Goal: Transaction & Acquisition: Purchase product/service

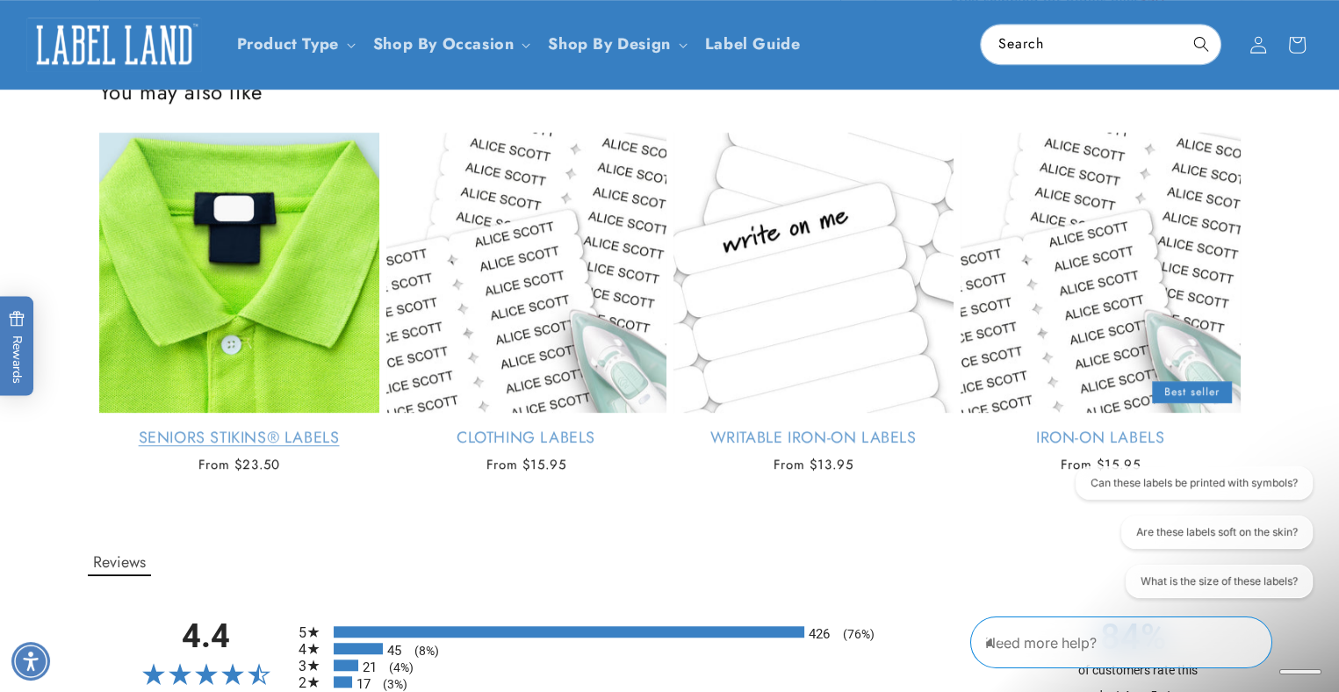
scroll to position [1141, 0]
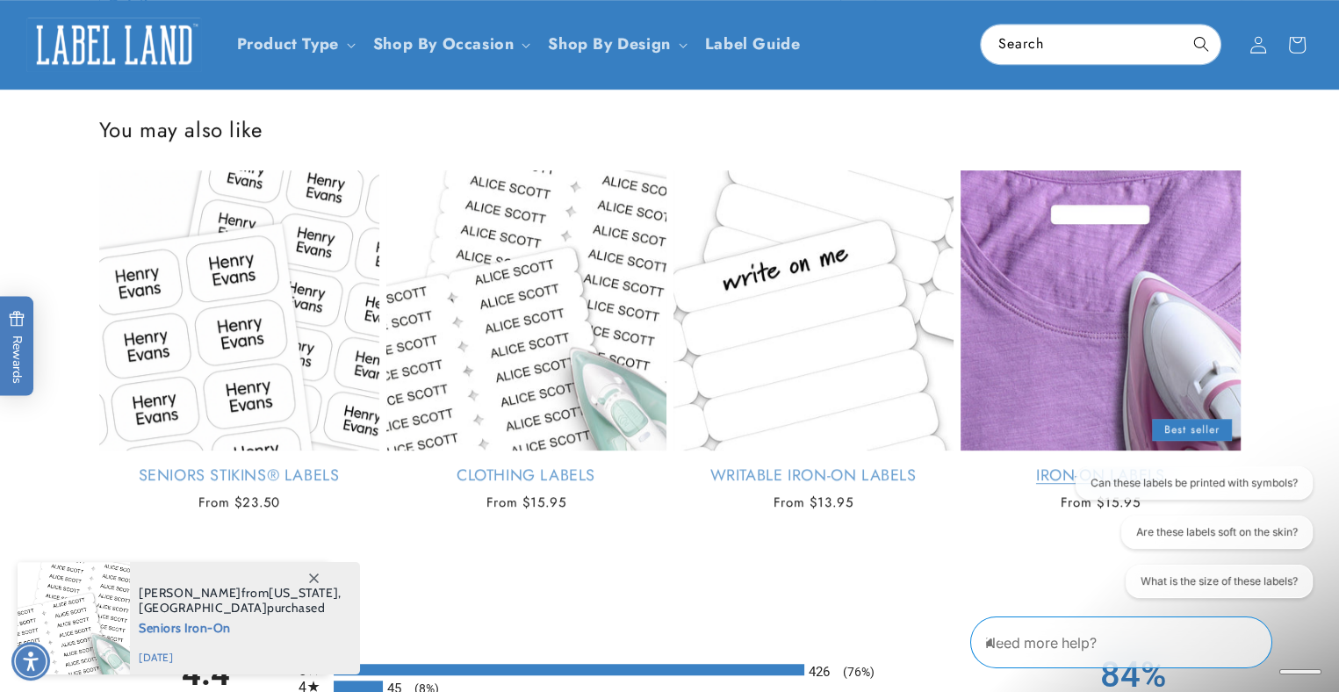
click at [1049, 485] on link "Iron-On Labels" at bounding box center [1100, 475] width 280 height 20
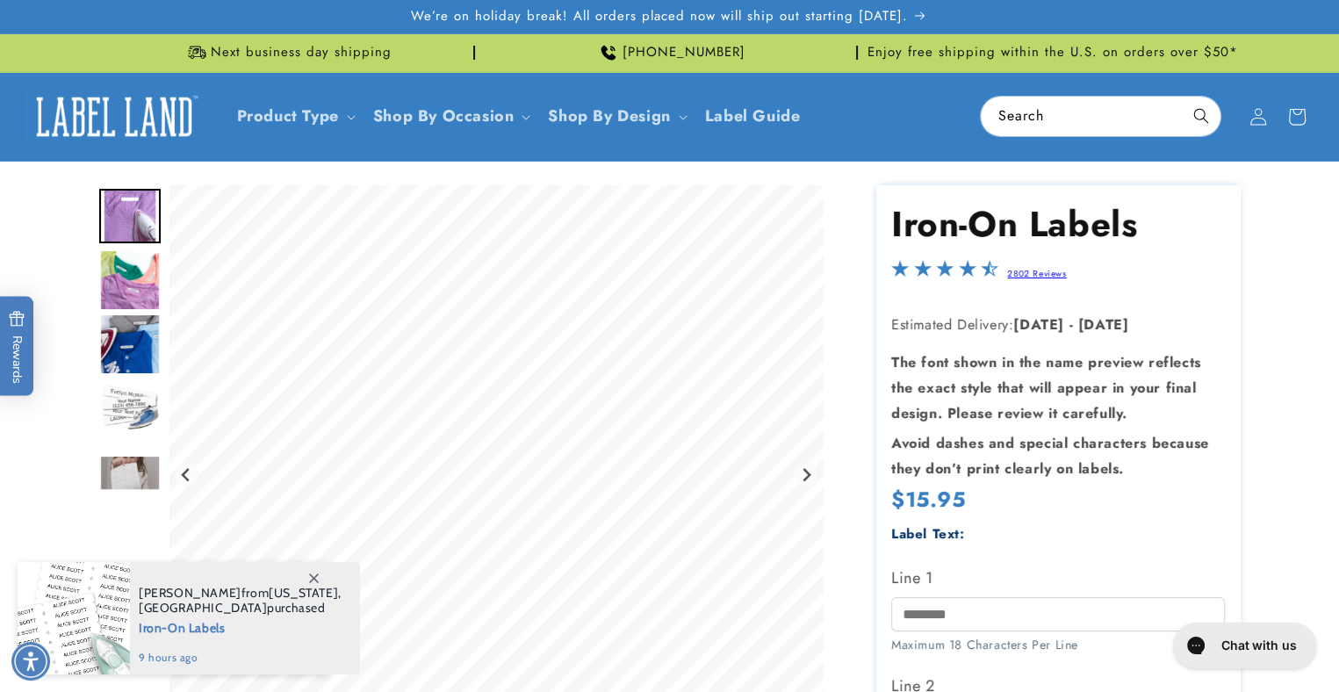
scroll to position [88, 0]
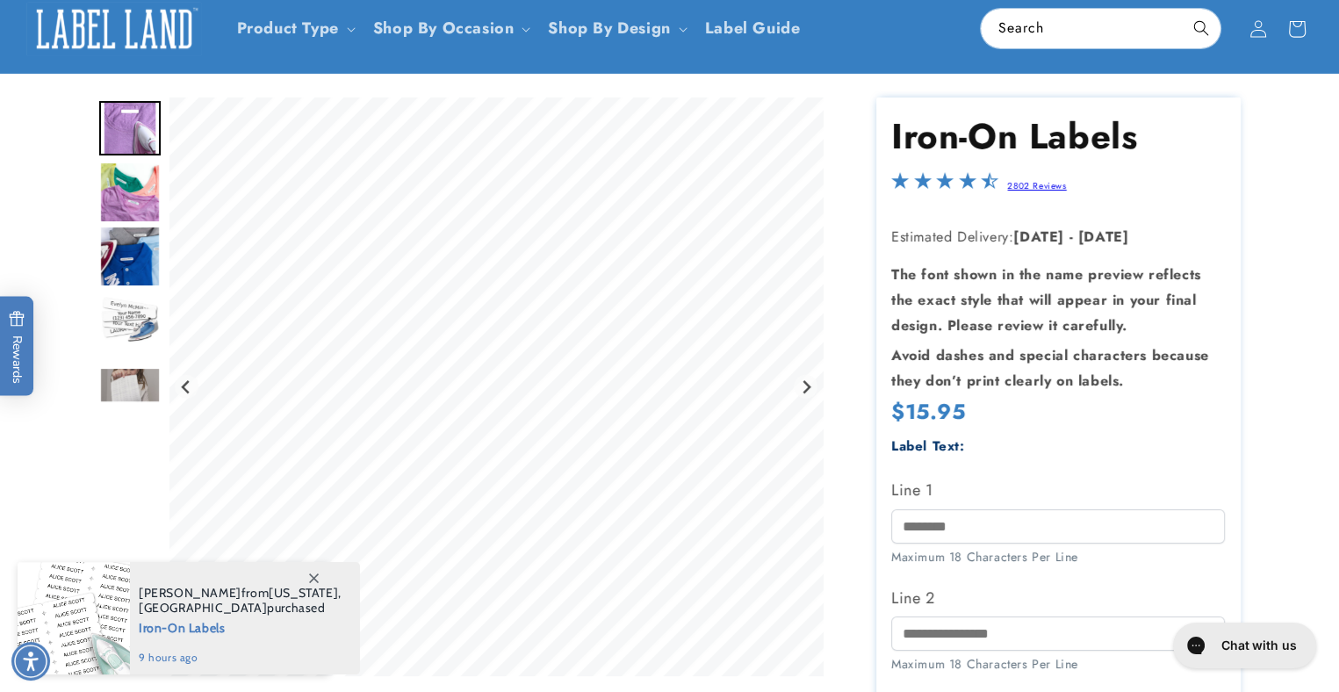
click at [320, 576] on span at bounding box center [314, 578] width 32 height 32
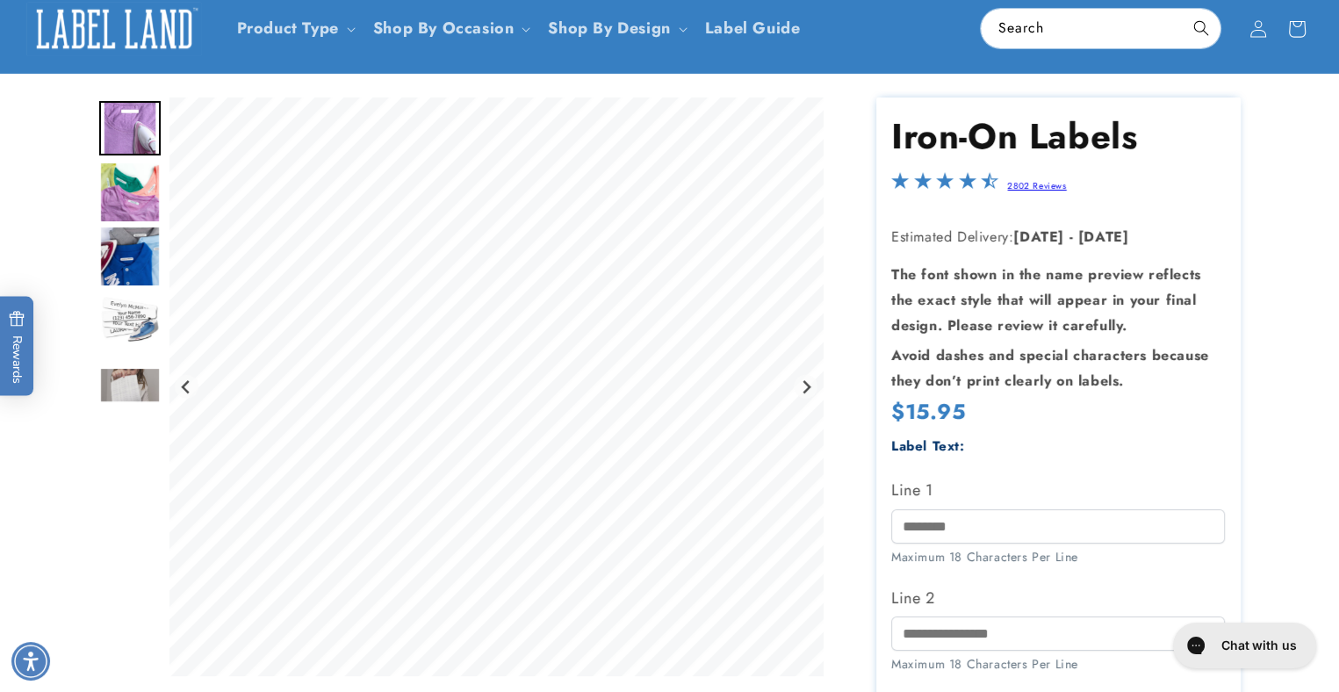
click at [126, 313] on img "Go to slide 4" at bounding box center [129, 320] width 61 height 61
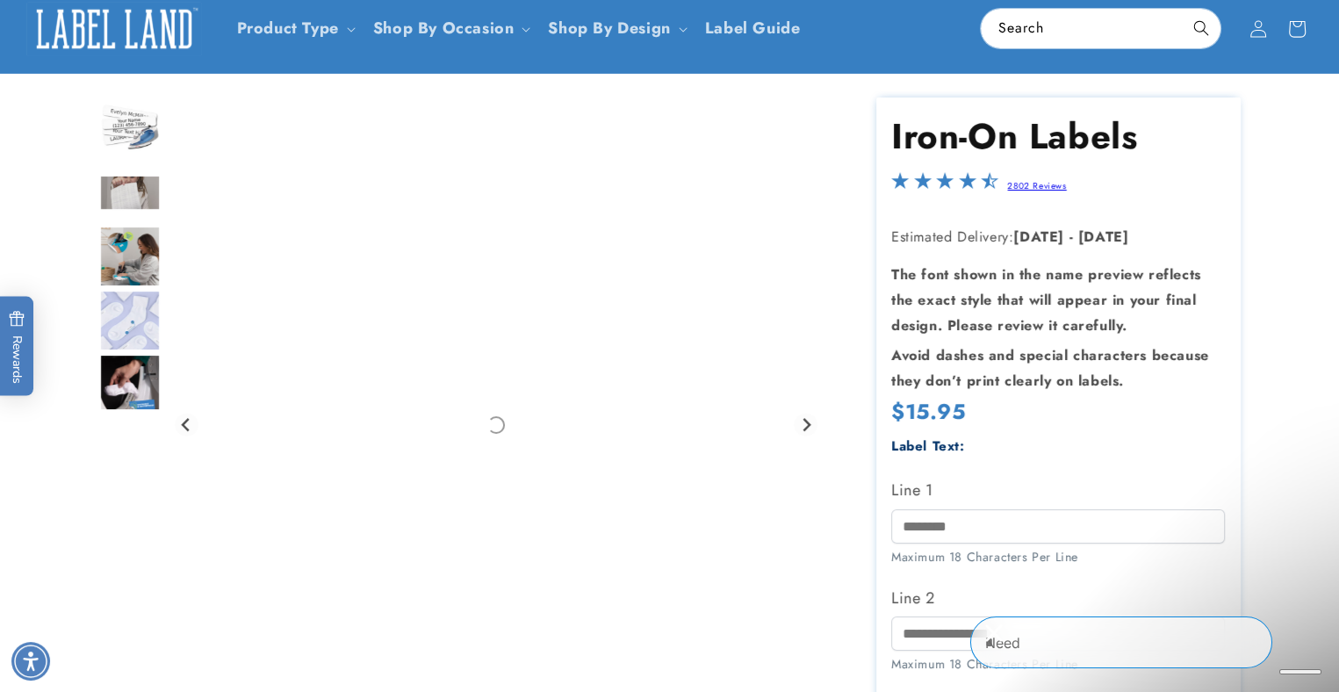
scroll to position [0, 0]
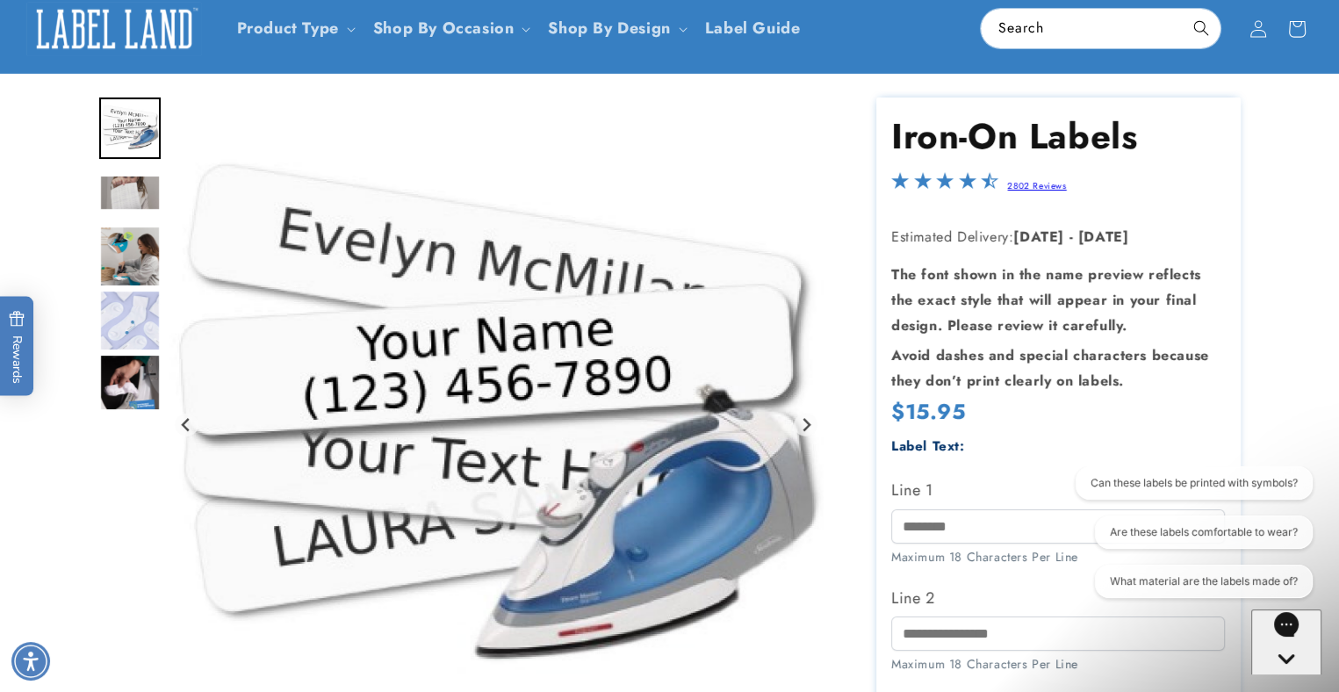
click at [122, 190] on img "Go to slide 5" at bounding box center [129, 193] width 61 height 36
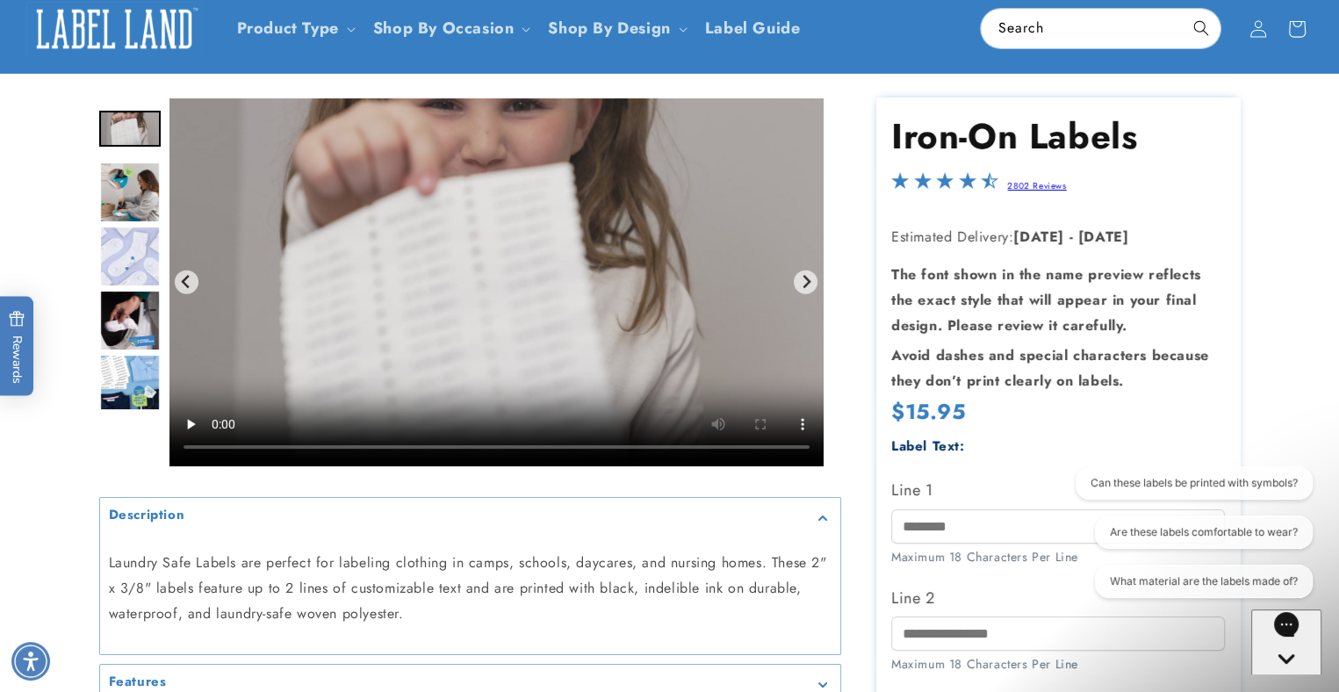
click at [120, 262] on img "Go to slide 7" at bounding box center [129, 256] width 61 height 61
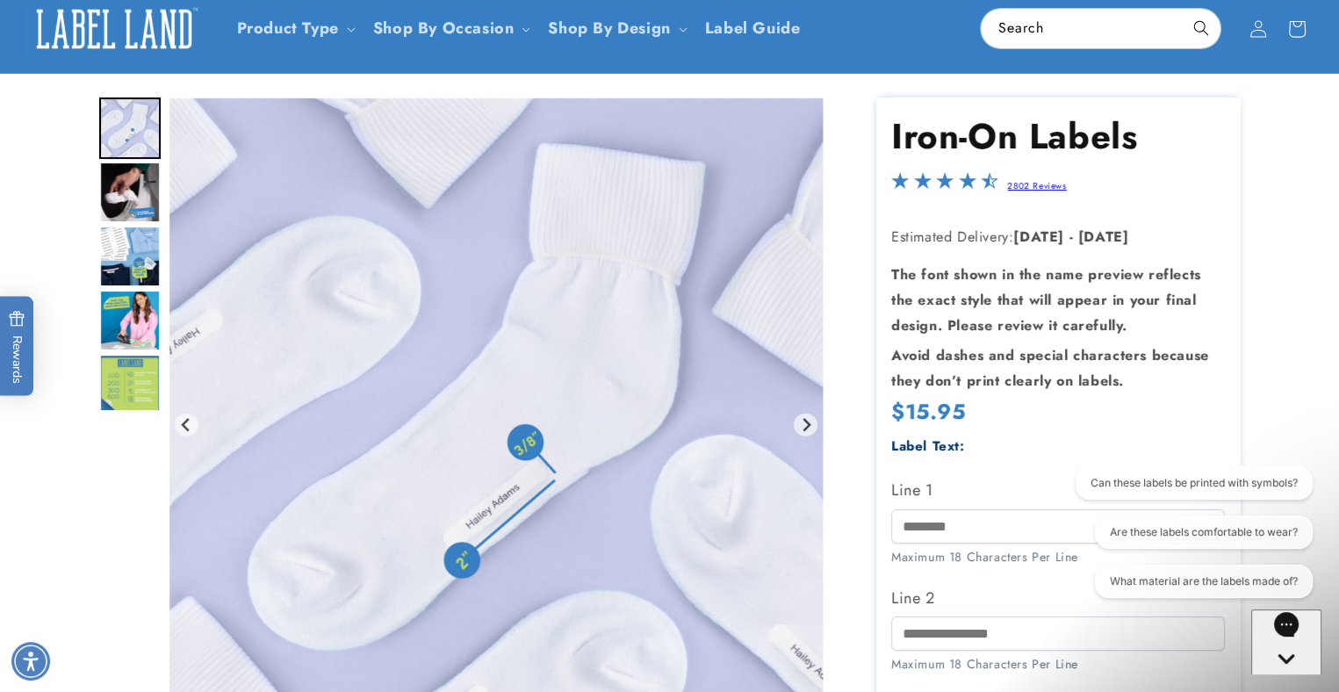
click at [129, 326] on img "Go to slide 10" at bounding box center [129, 320] width 61 height 61
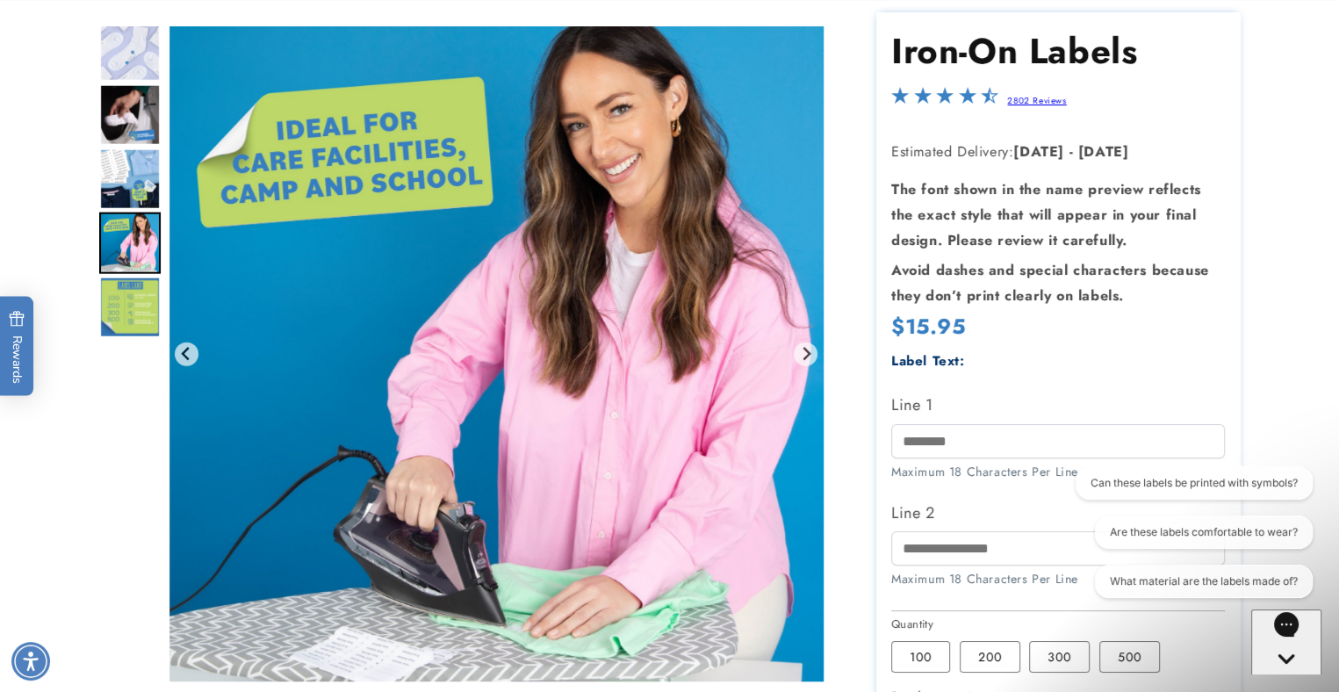
scroll to position [263, 0]
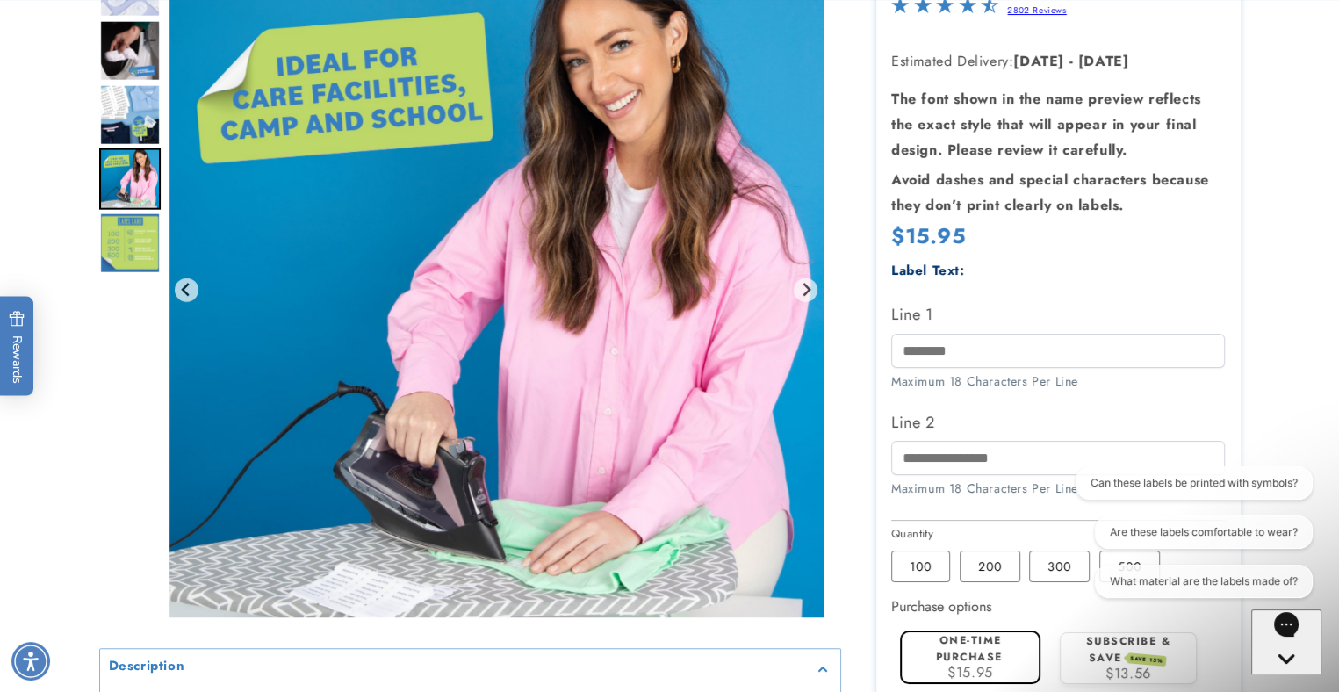
click at [119, 257] on img "Go to slide 11" at bounding box center [129, 242] width 61 height 61
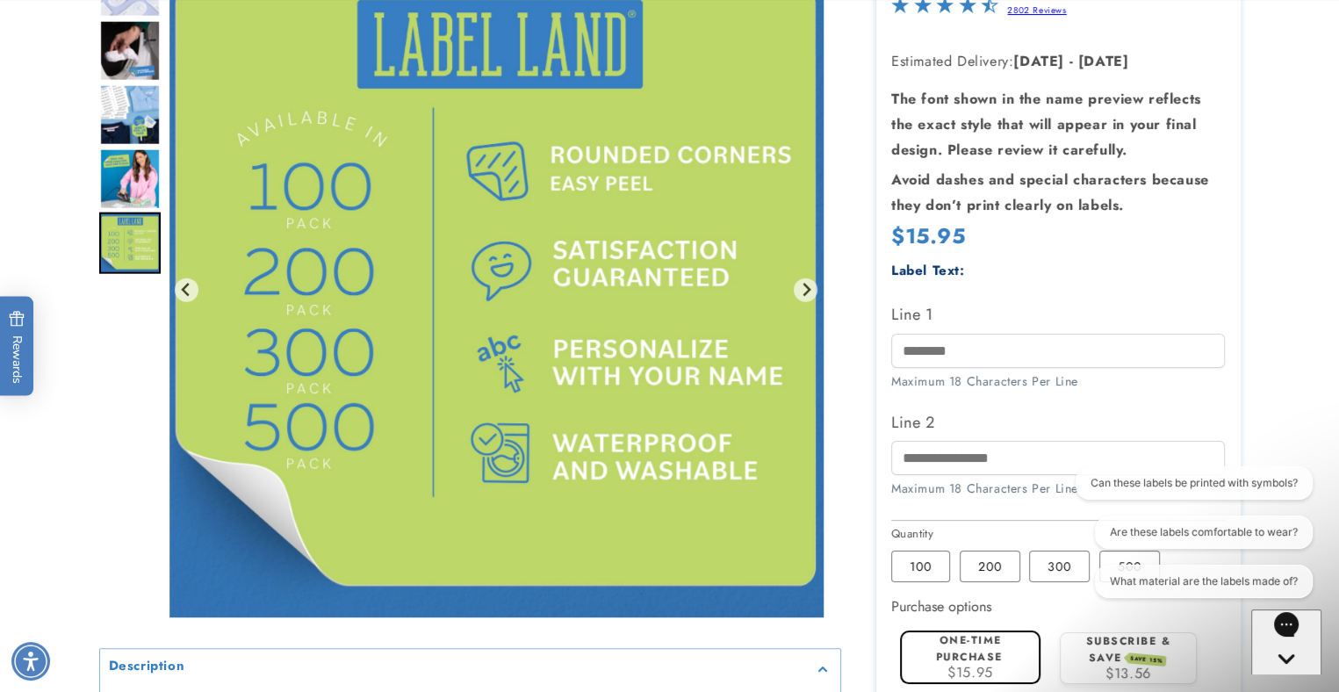
click at [1092, 262] on div "Label Text:" at bounding box center [1058, 271] width 334 height 24
click at [806, 297] on icon "Go to first slide" at bounding box center [806, 290] width 14 height 14
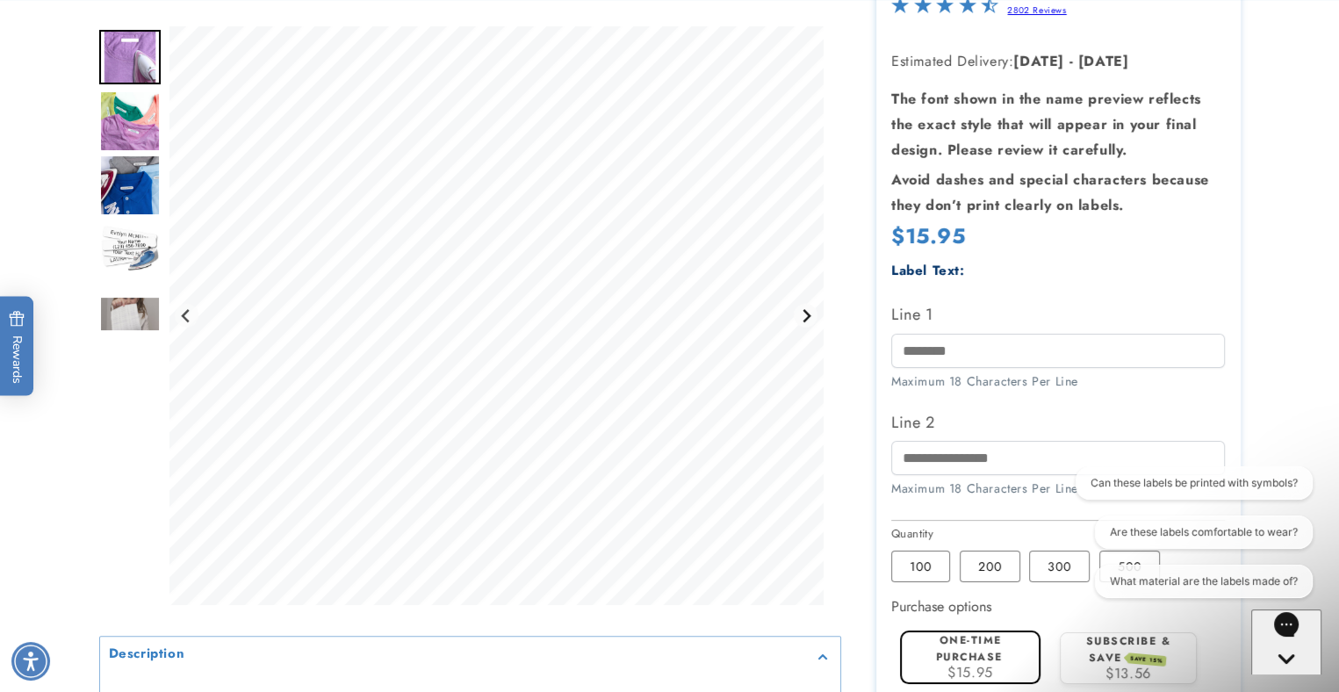
click at [806, 306] on button "Next slide" at bounding box center [806, 316] width 24 height 24
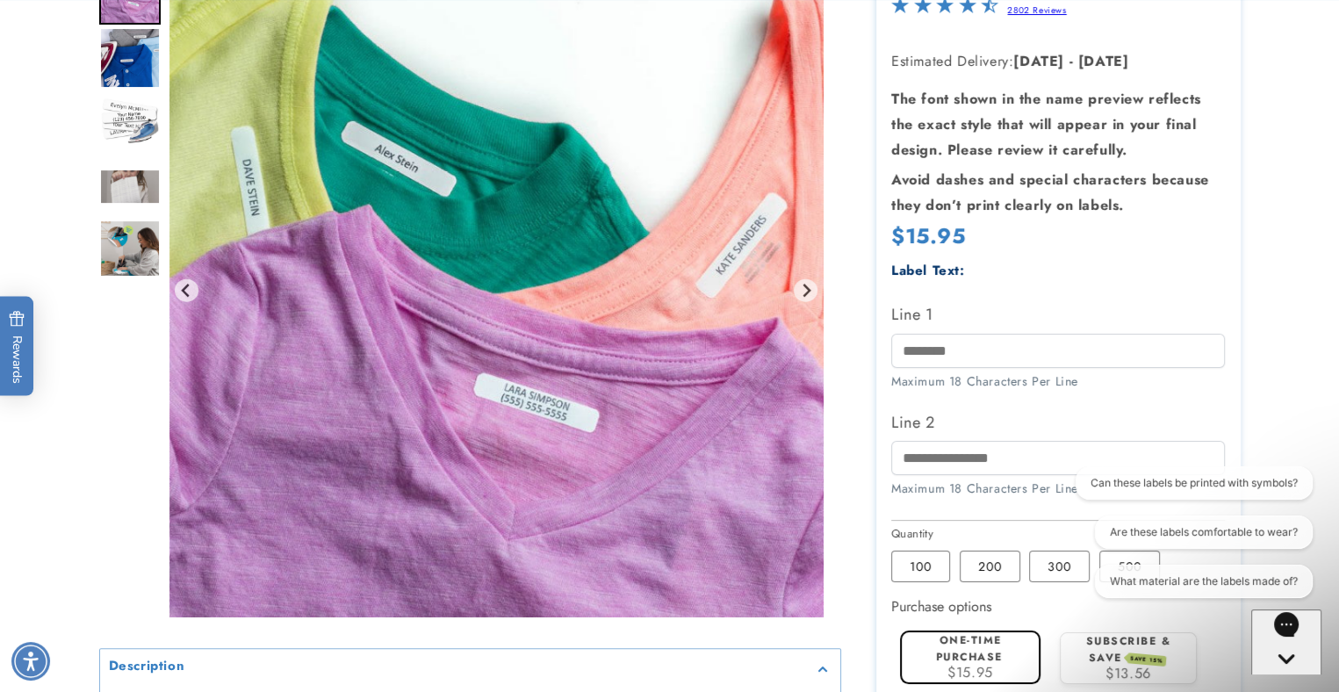
click at [1194, 289] on div "Label Text: Line 1 Maximum 18 Characters Per Line Line 2" at bounding box center [1058, 387] width 334 height 256
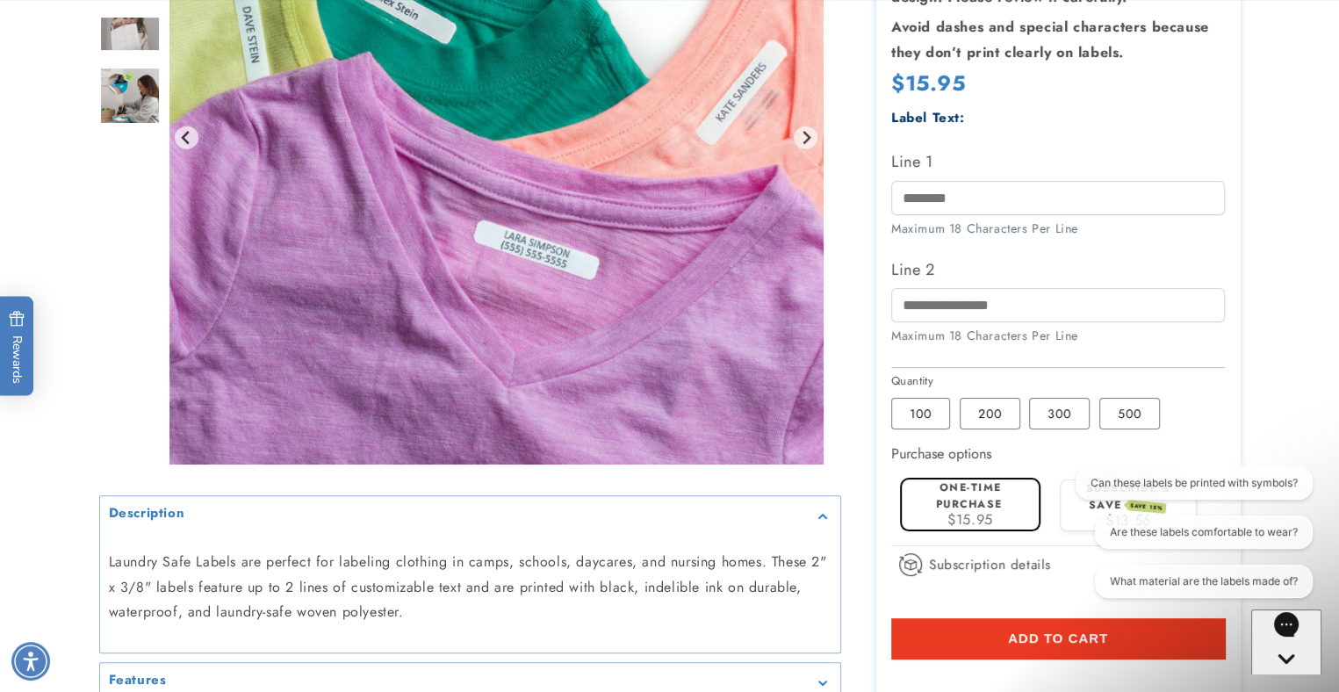
scroll to position [439, 0]
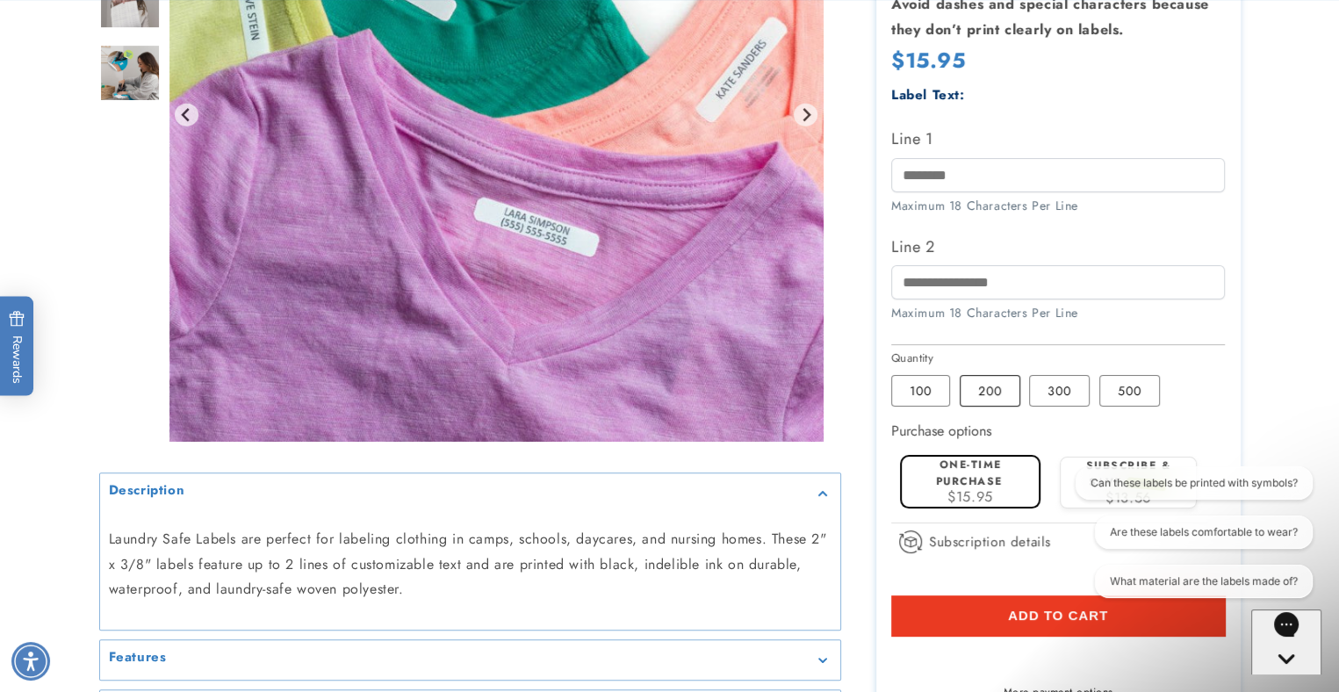
click at [990, 391] on label "200 Variant sold out or unavailable" at bounding box center [990, 391] width 61 height 32
click at [1319, 394] on product-info at bounding box center [669, 255] width 1339 height 1064
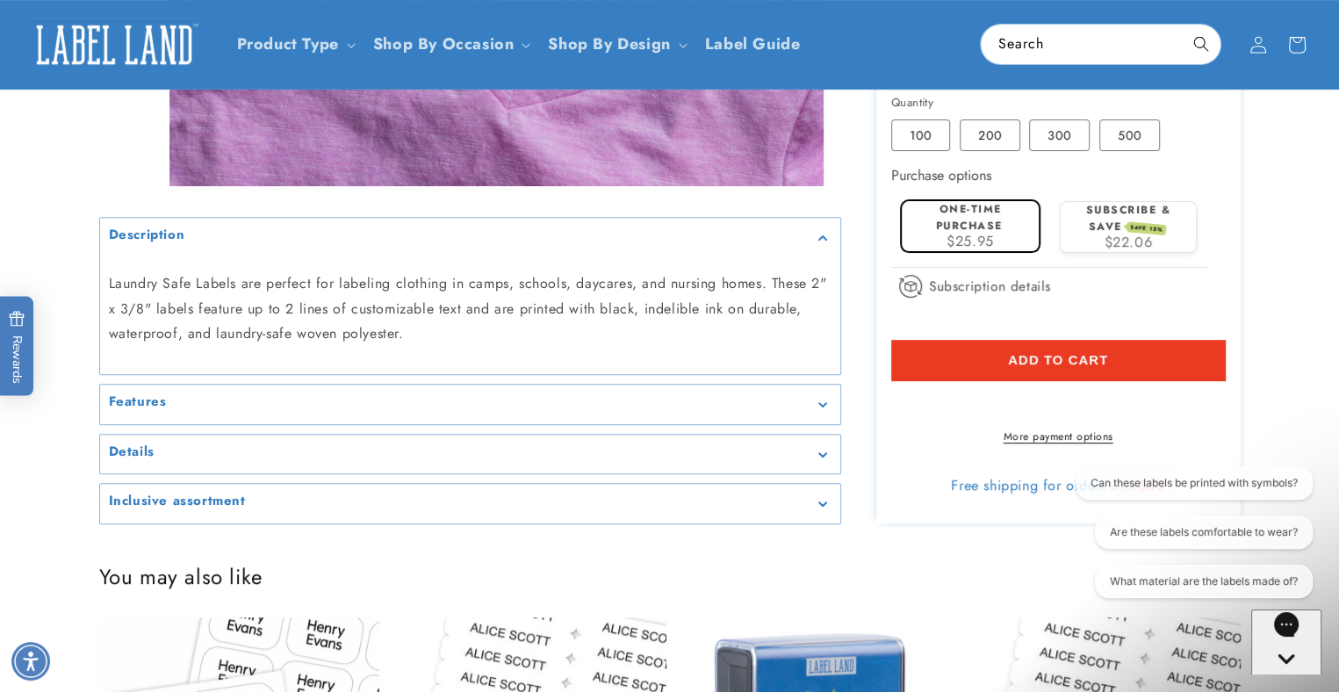
scroll to position [615, 0]
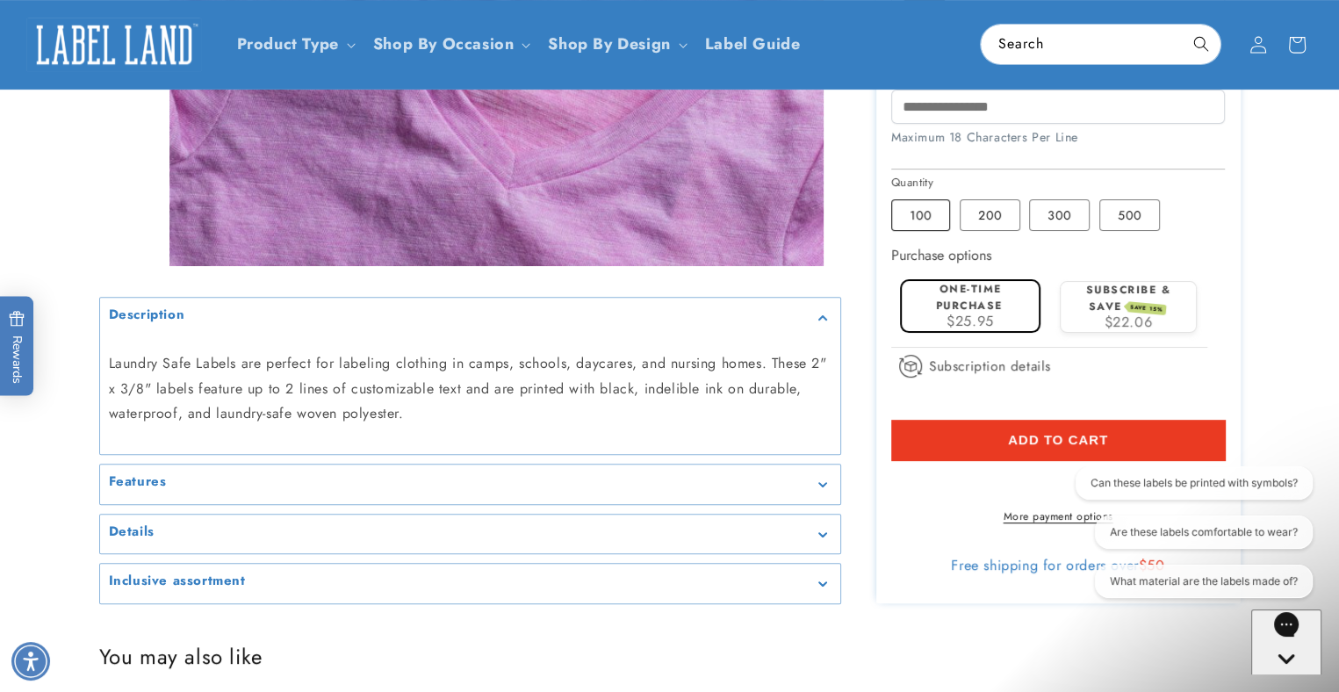
click at [915, 222] on label "100 Variant sold out or unavailable" at bounding box center [920, 215] width 59 height 32
